Goal: Task Accomplishment & Management: Use online tool/utility

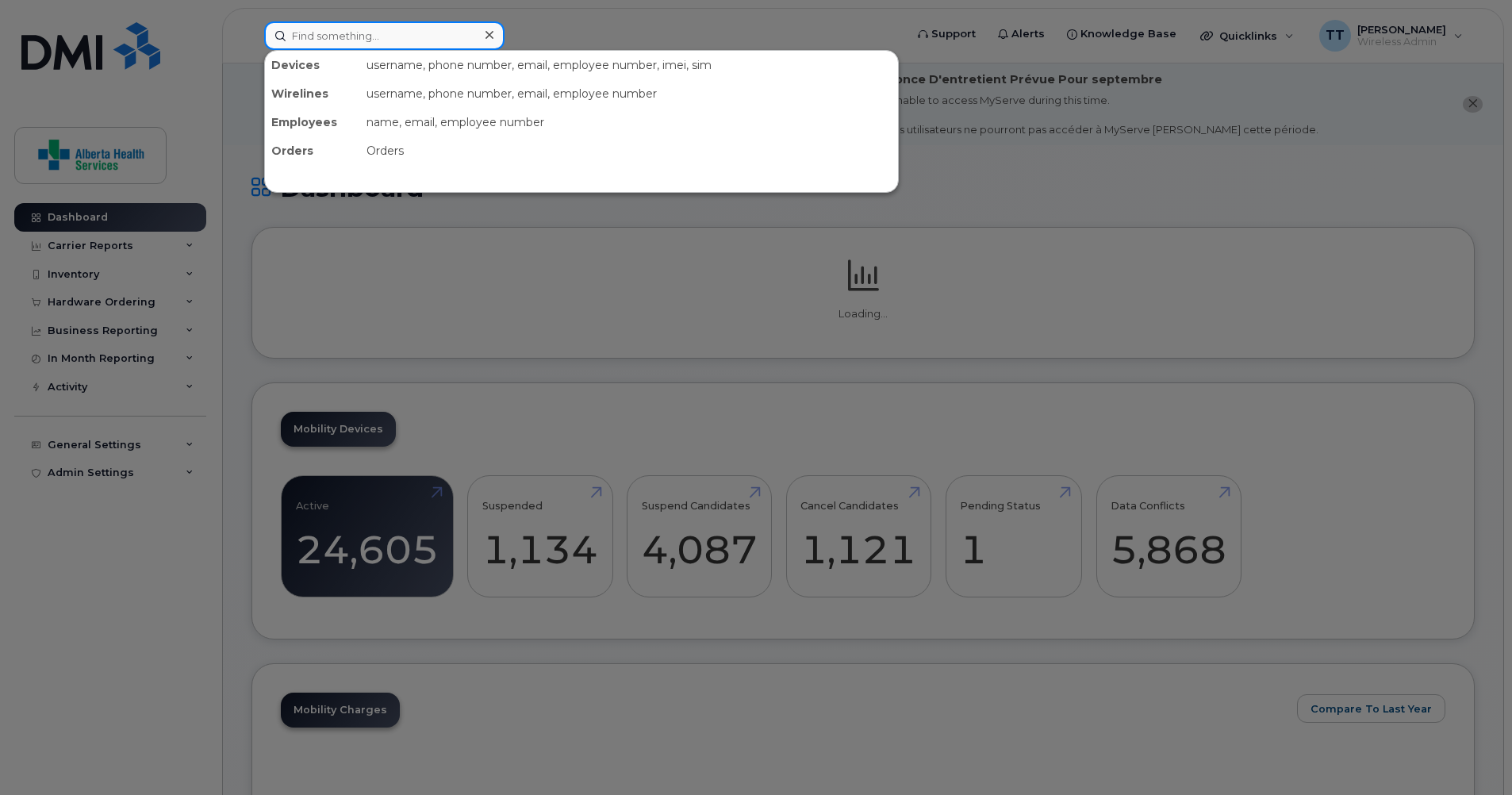
click at [412, 25] on input at bounding box center [384, 35] width 240 height 29
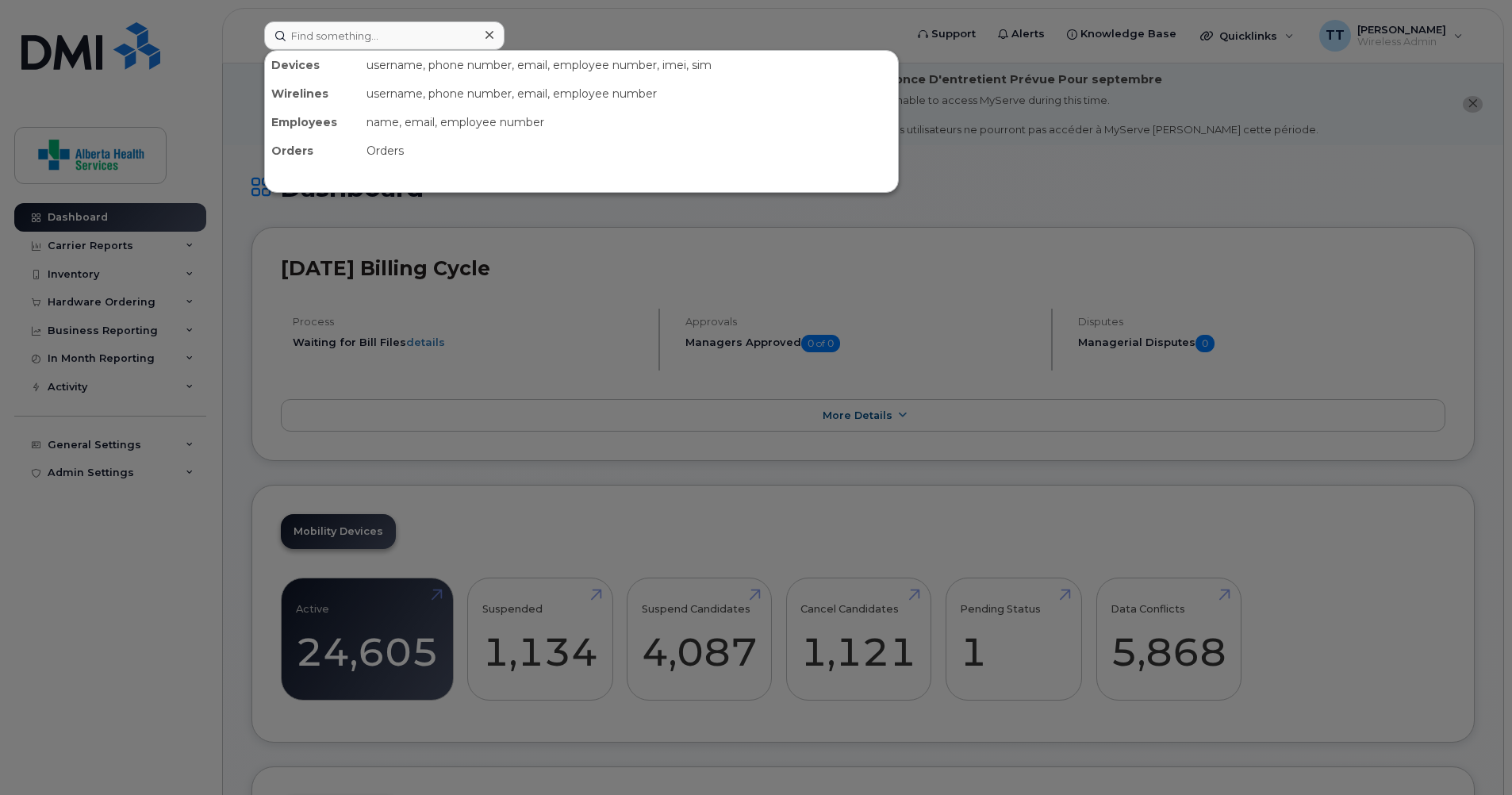
click at [314, 67] on div "Devices" at bounding box center [313, 65] width 95 height 29
click at [323, 40] on input at bounding box center [384, 35] width 240 height 29
paste input "89302610104384678716"
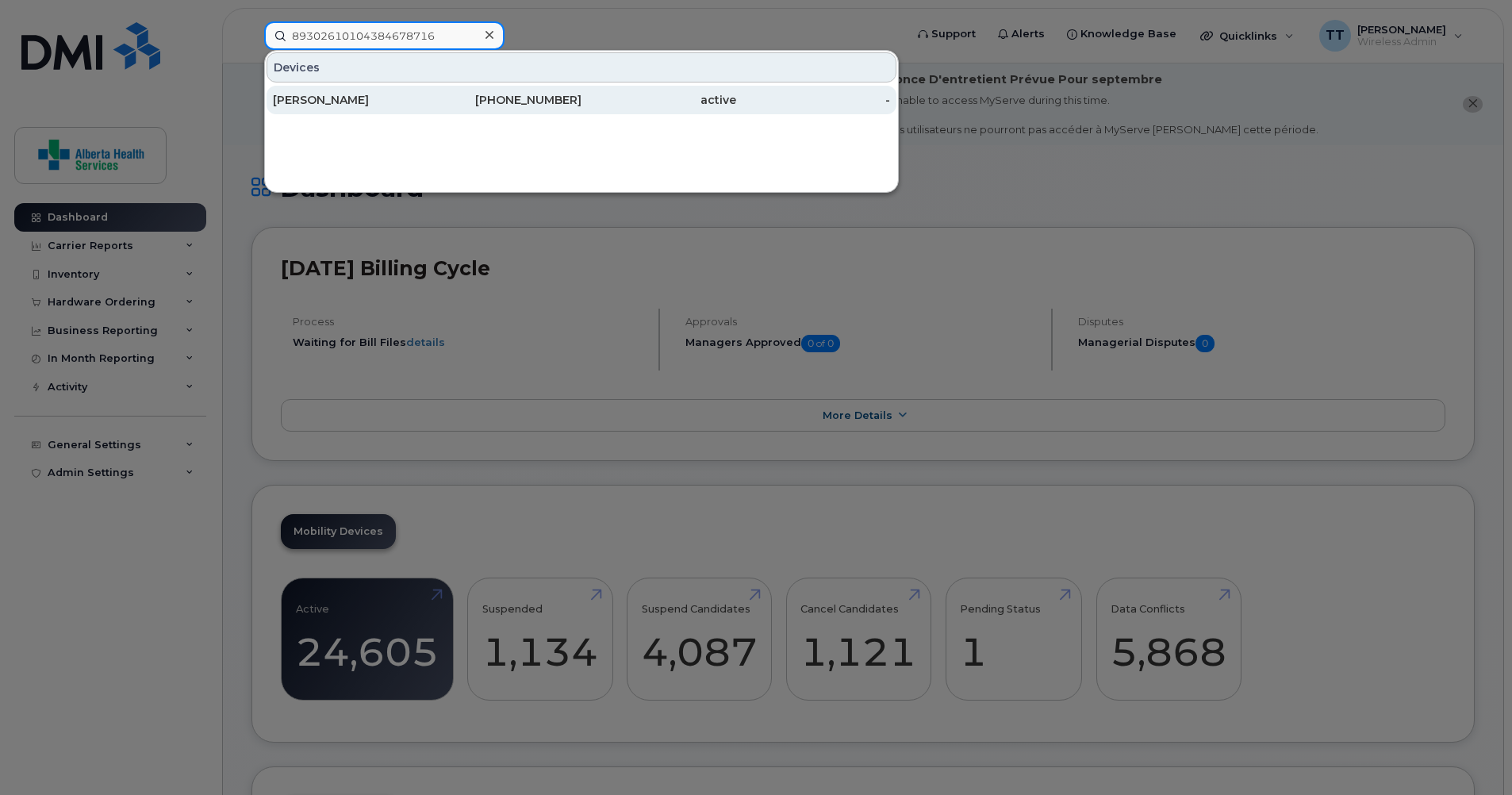
type input "89302610104384678716"
click at [326, 104] on div "[PERSON_NAME]" at bounding box center [350, 100] width 155 height 16
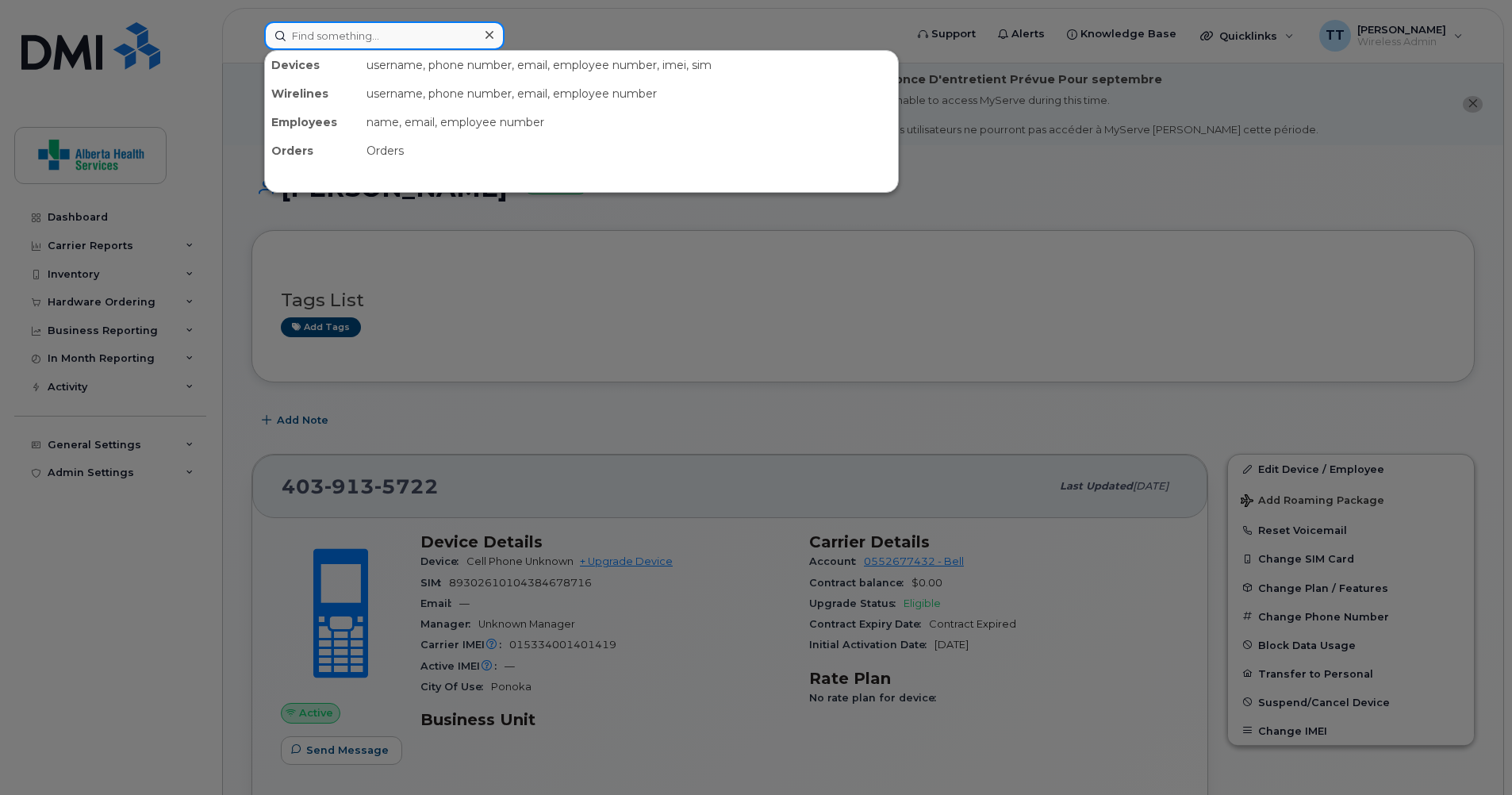
paste input "89302610104384678716"
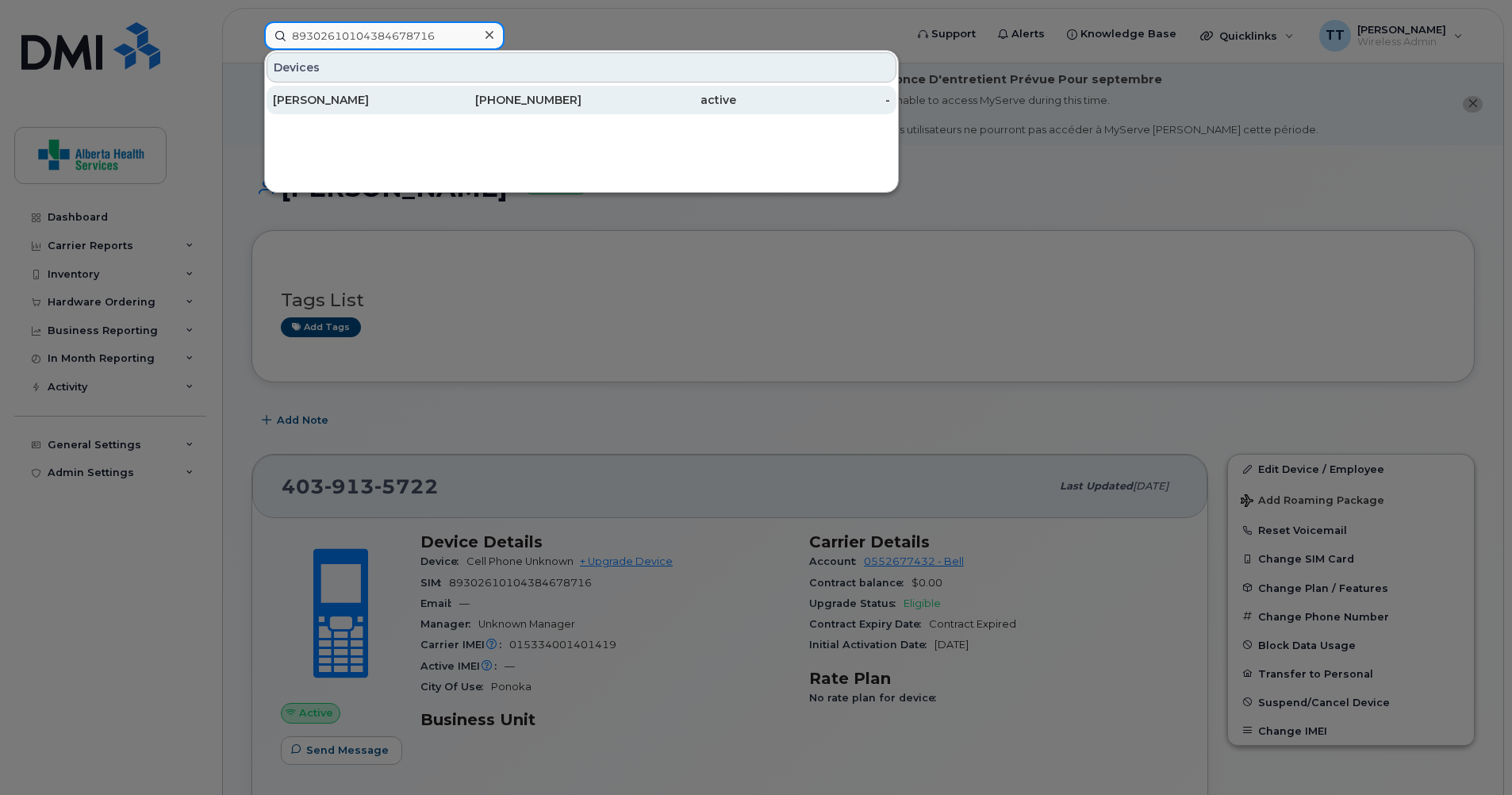
type input "89302610104384678716"
click at [345, 98] on div "[PERSON_NAME]" at bounding box center [350, 100] width 155 height 16
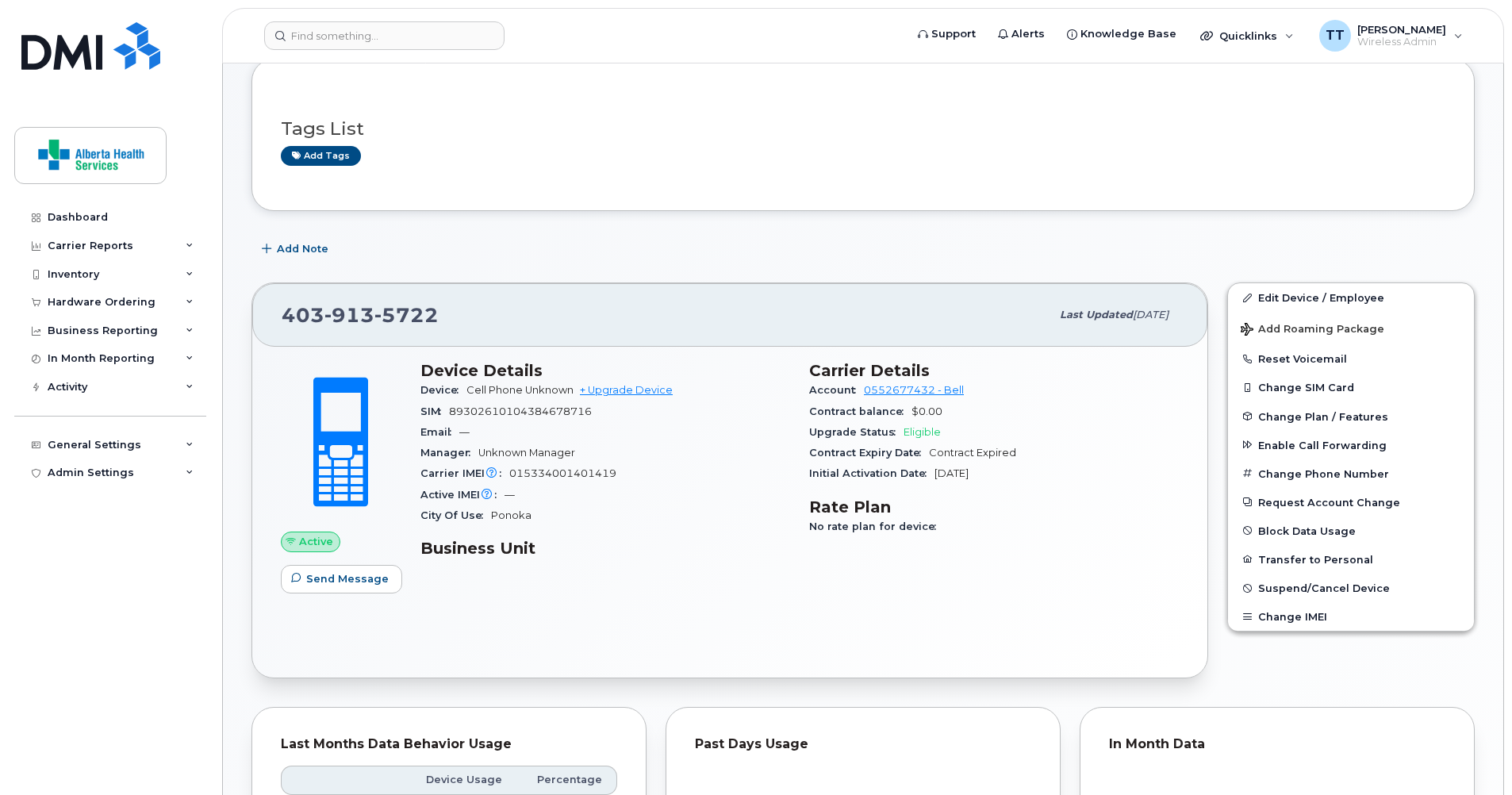
scroll to position [238, 0]
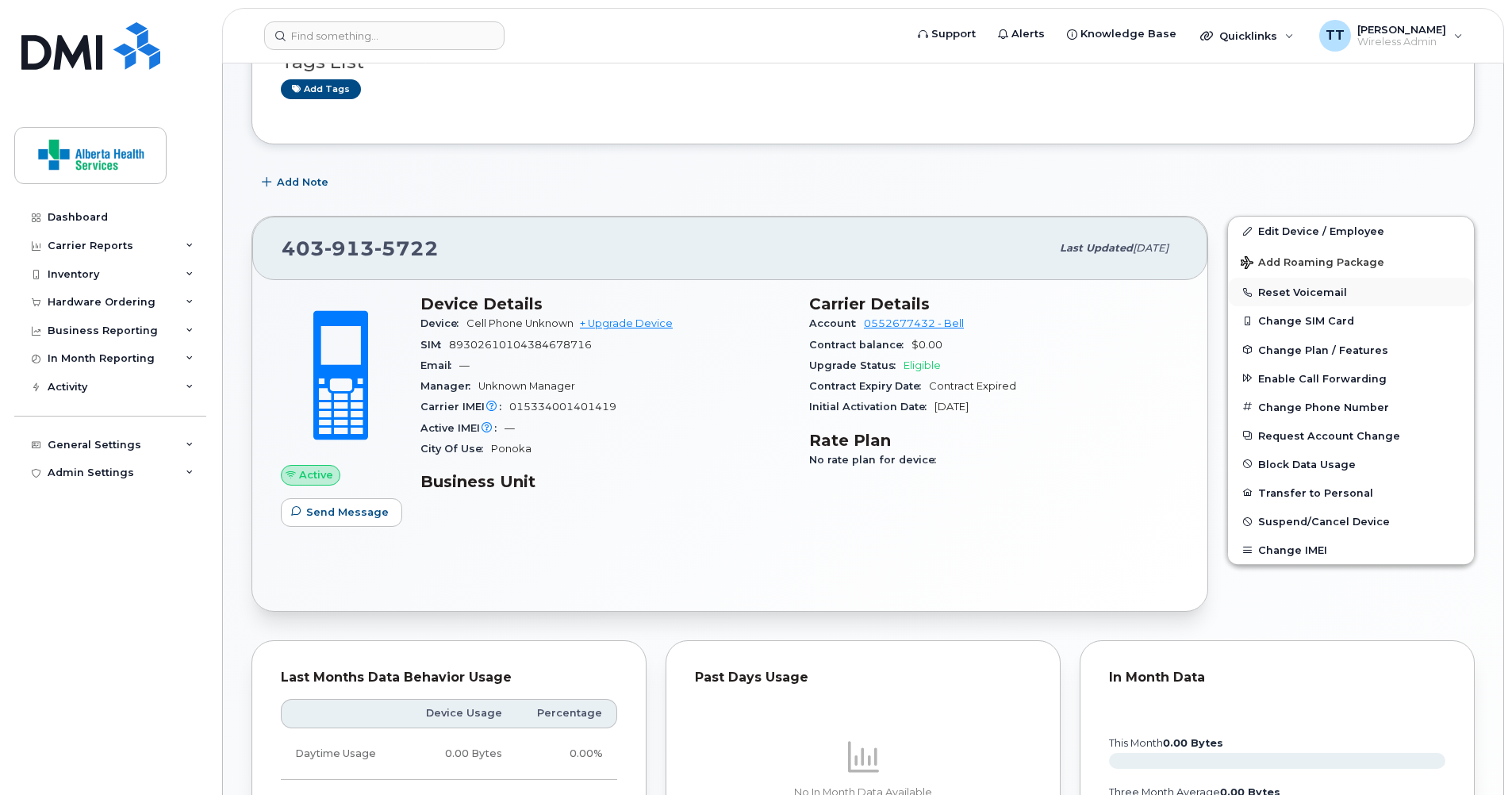
click at [1291, 295] on button "Reset Voicemail" at bounding box center [1351, 291] width 246 height 29
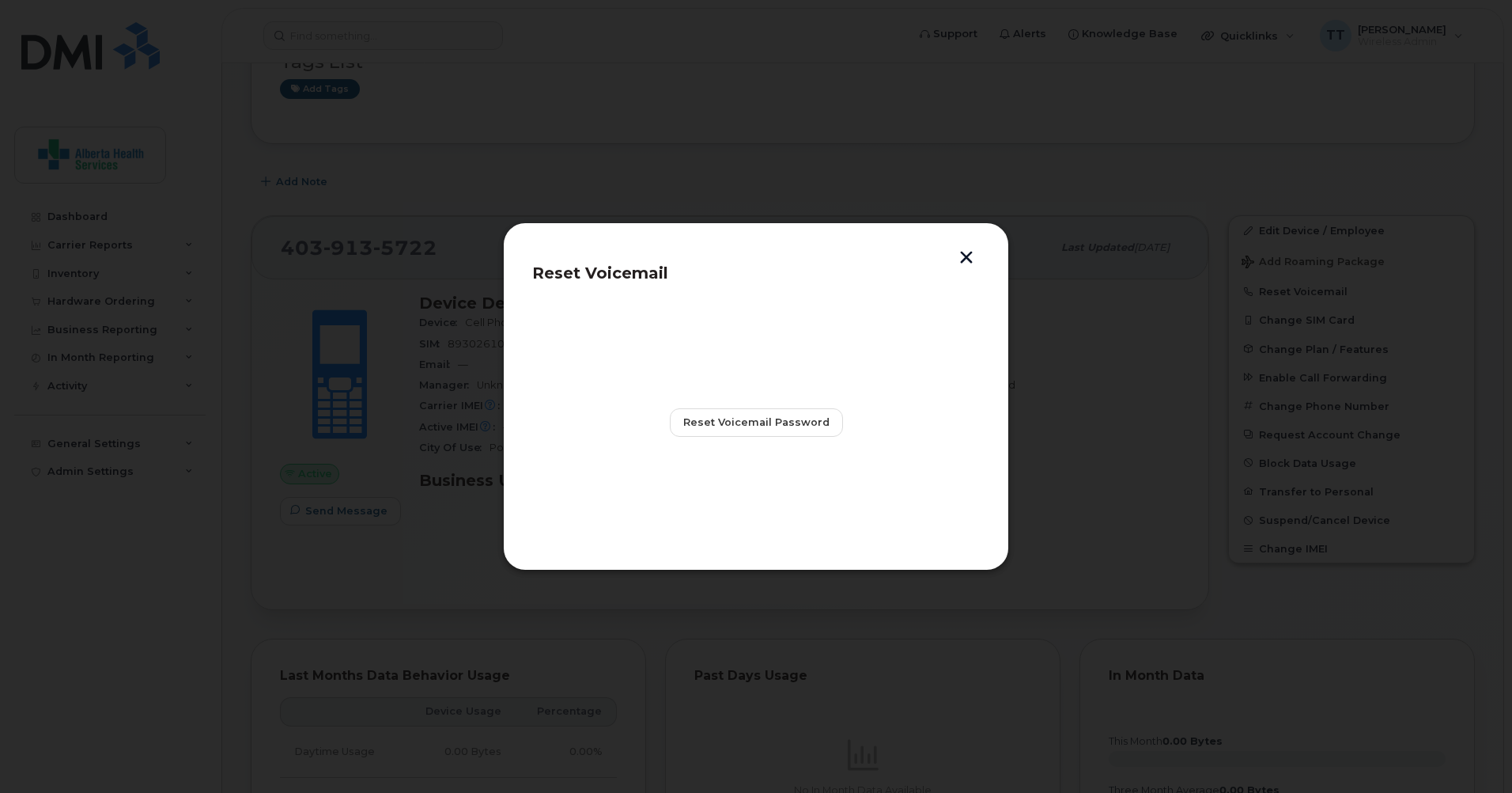
click at [965, 261] on button "button" at bounding box center [966, 259] width 24 height 16
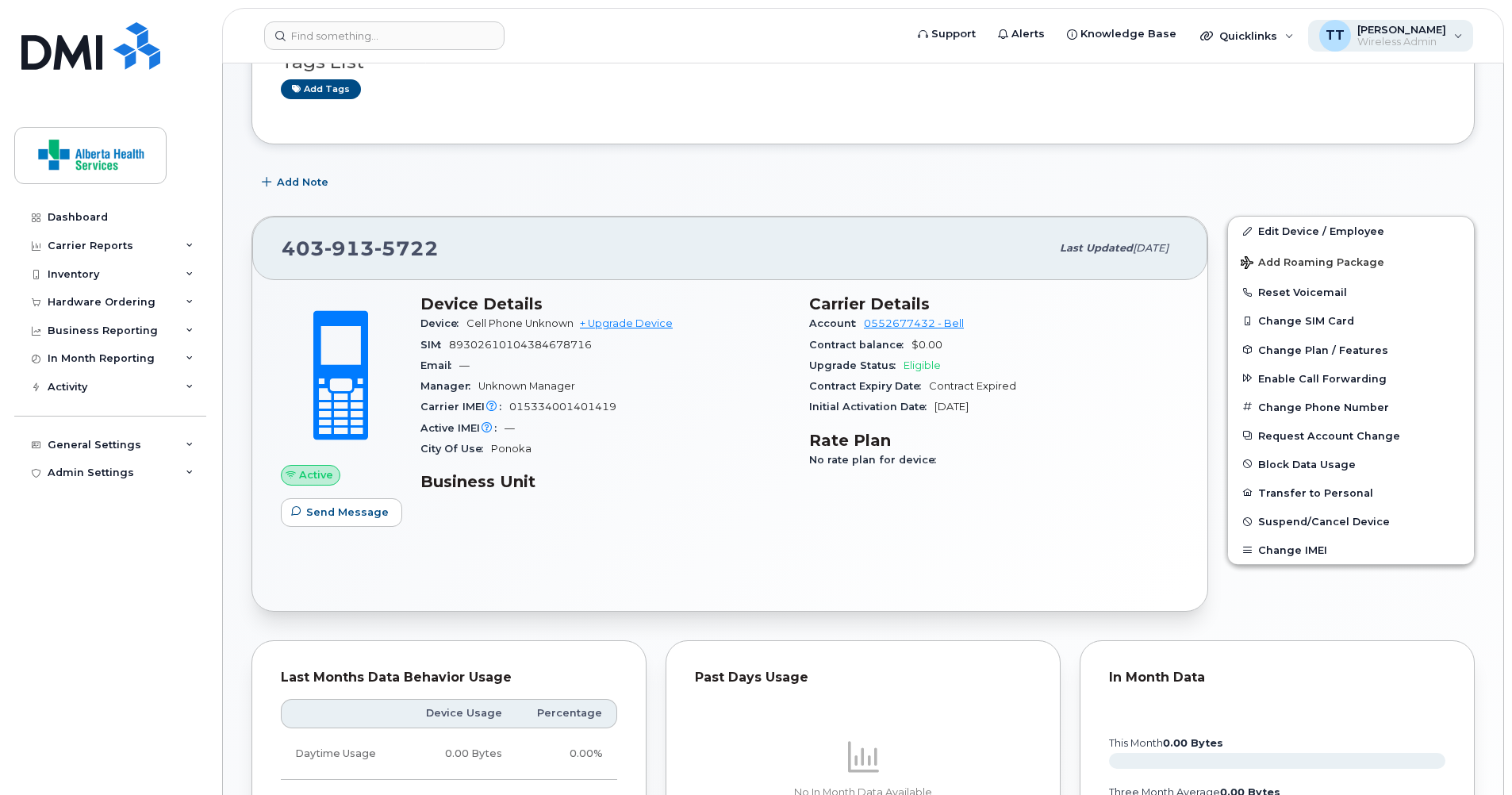
click at [1436, 40] on span "Wireless Admin" at bounding box center [1402, 41] width 89 height 12
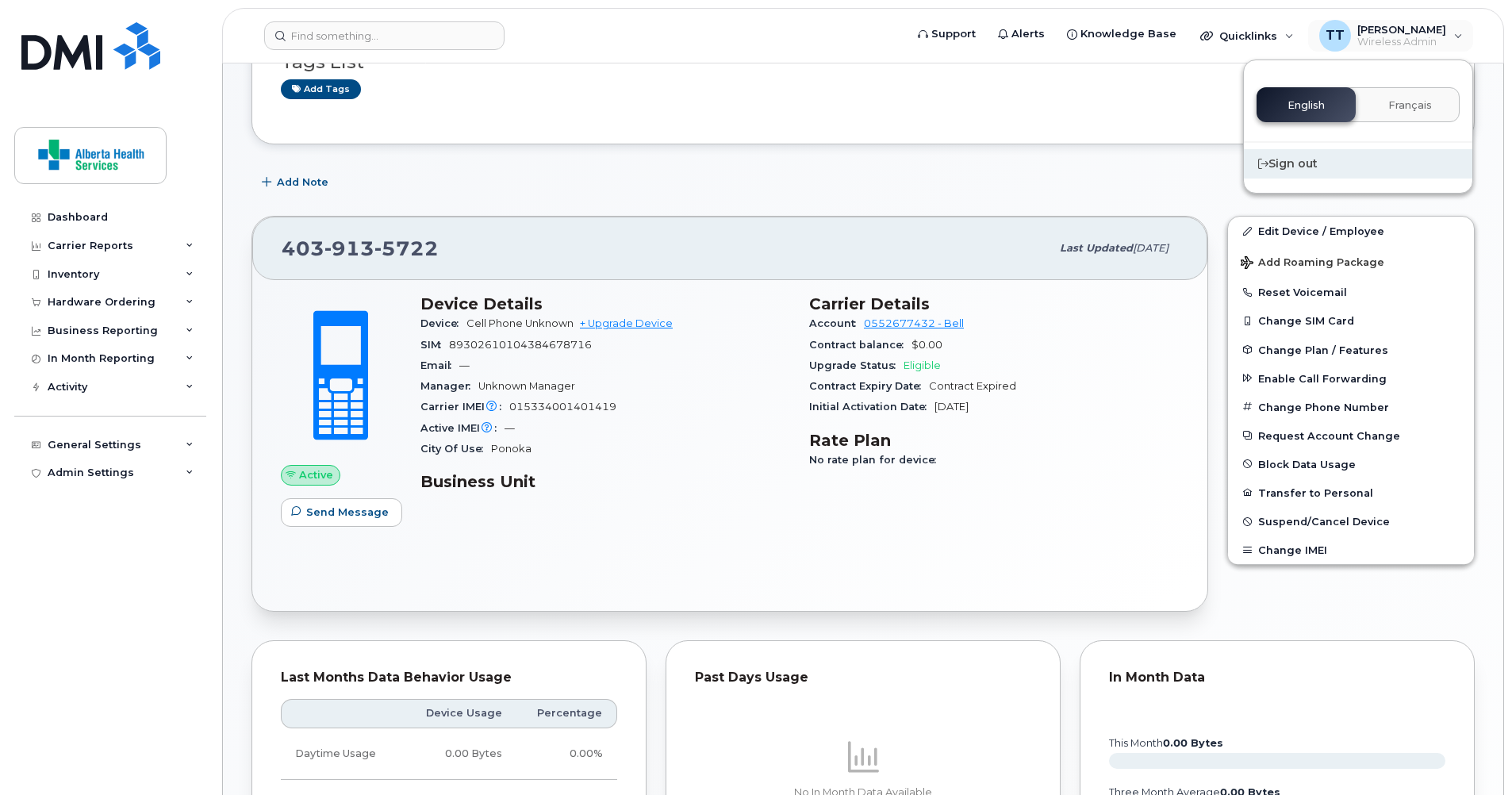
click at [1310, 156] on div "Sign out" at bounding box center [1358, 164] width 229 height 30
